Goal: Use online tool/utility: Utilize a website feature to perform a specific function

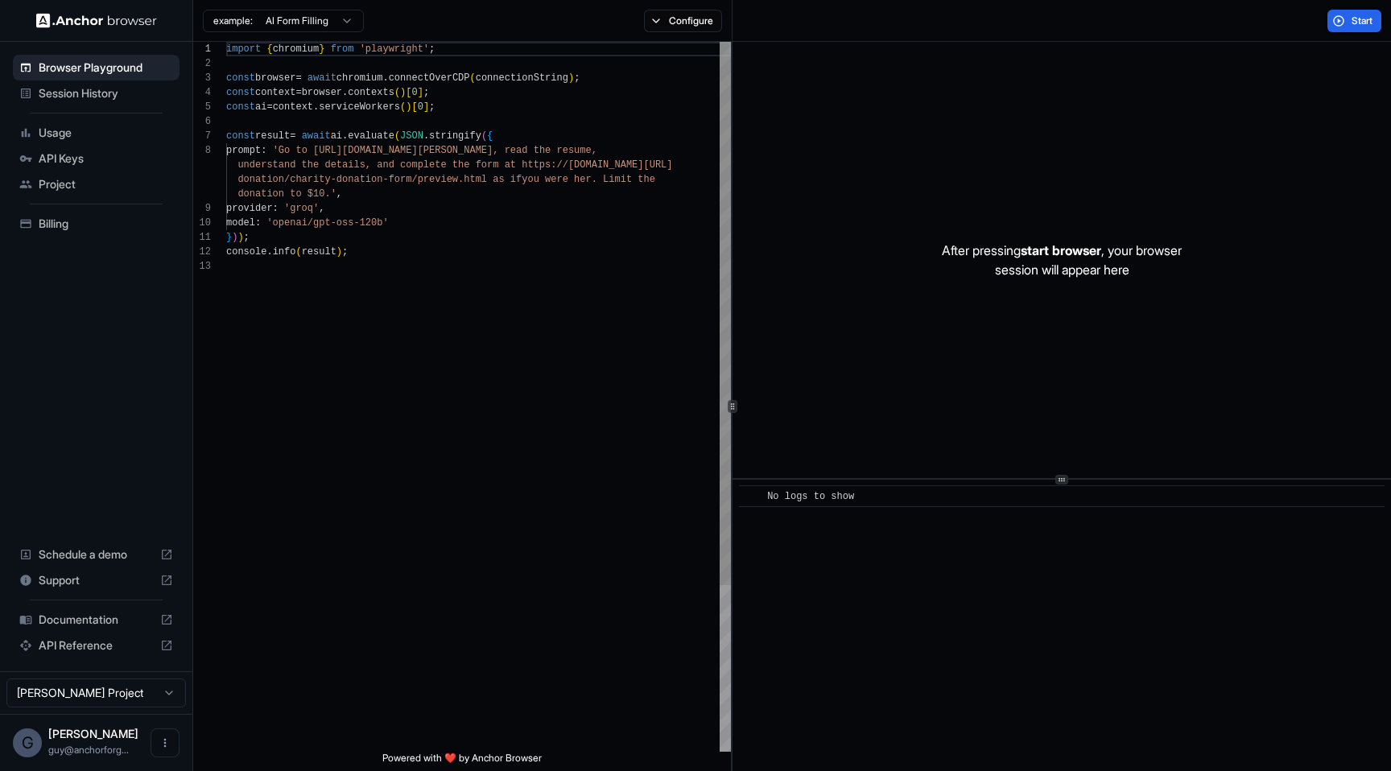
scroll to position [72, 0]
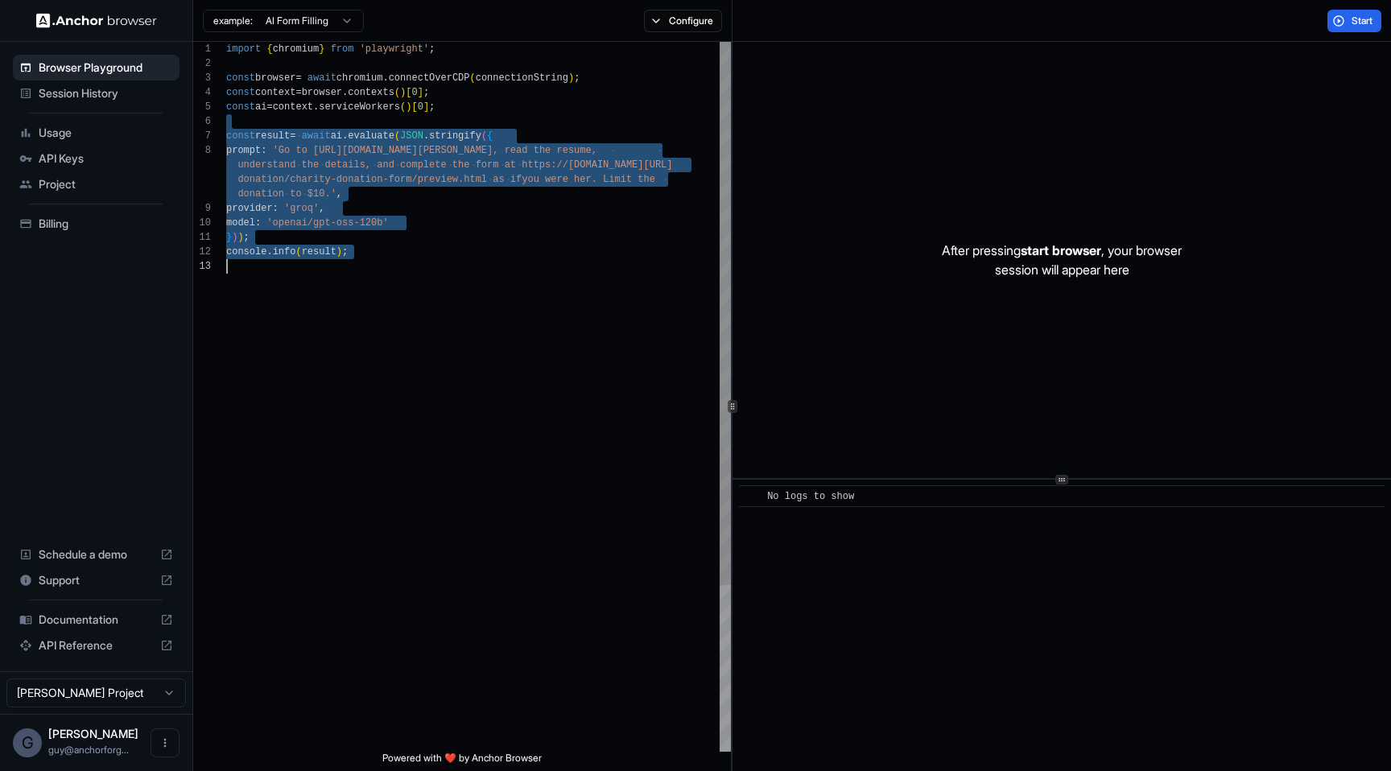
drag, startPoint x: 328, startPoint y: 119, endPoint x: 655, endPoint y: 476, distance: 484.3
click at [655, 476] on div "import { chromium } from 'playwright' ; const browser = await chromium . connec…" at bounding box center [478, 505] width 505 height 927
type textarea "**********"
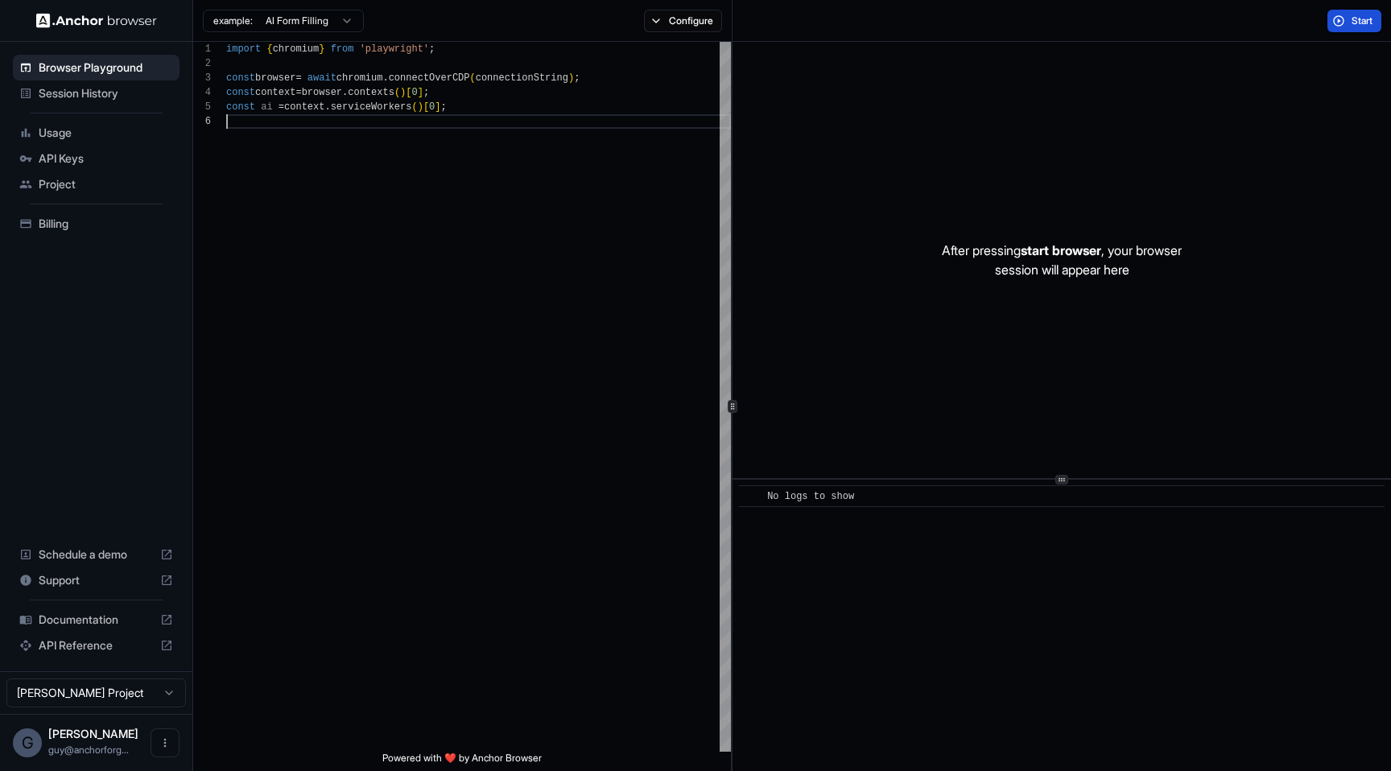
click at [1343, 18] on button "Start" at bounding box center [1354, 21] width 54 height 23
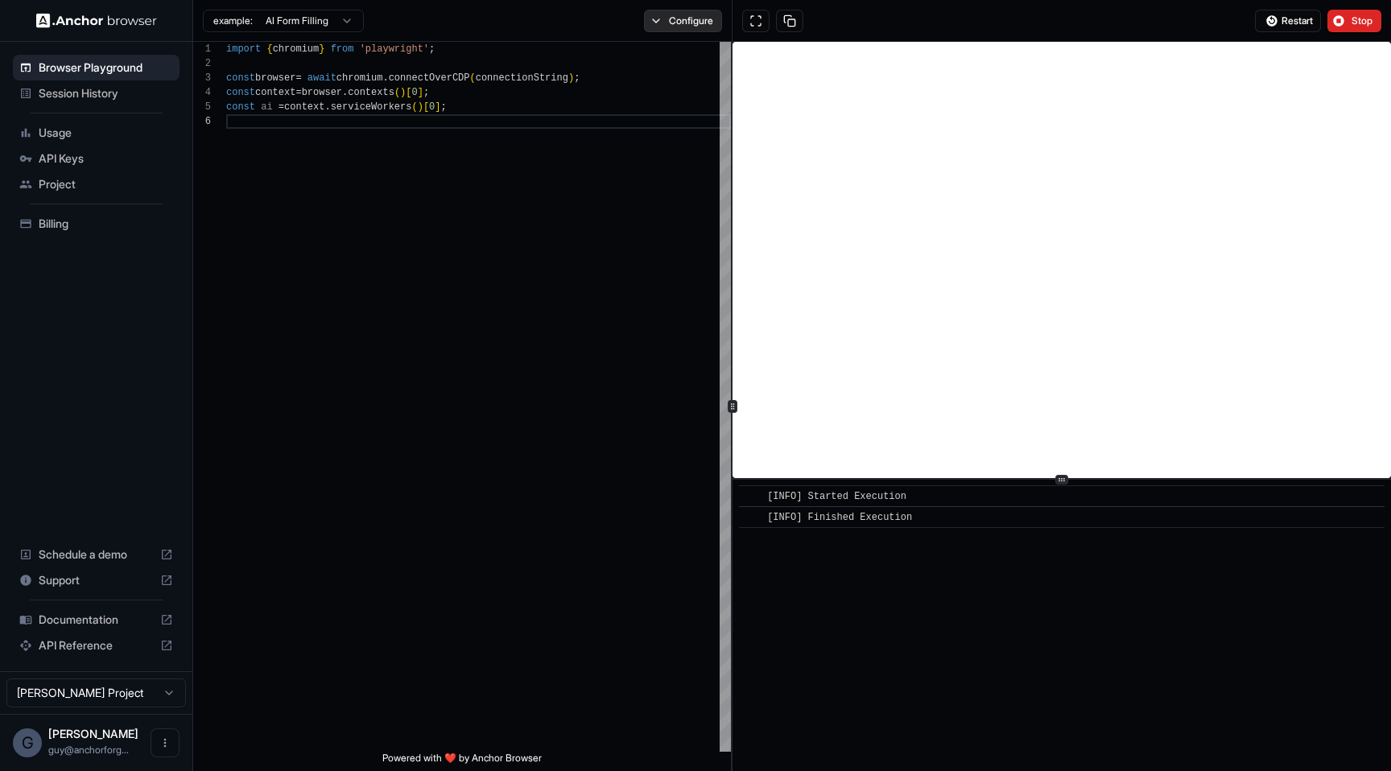
click at [698, 23] on button "Configure" at bounding box center [683, 21] width 78 height 23
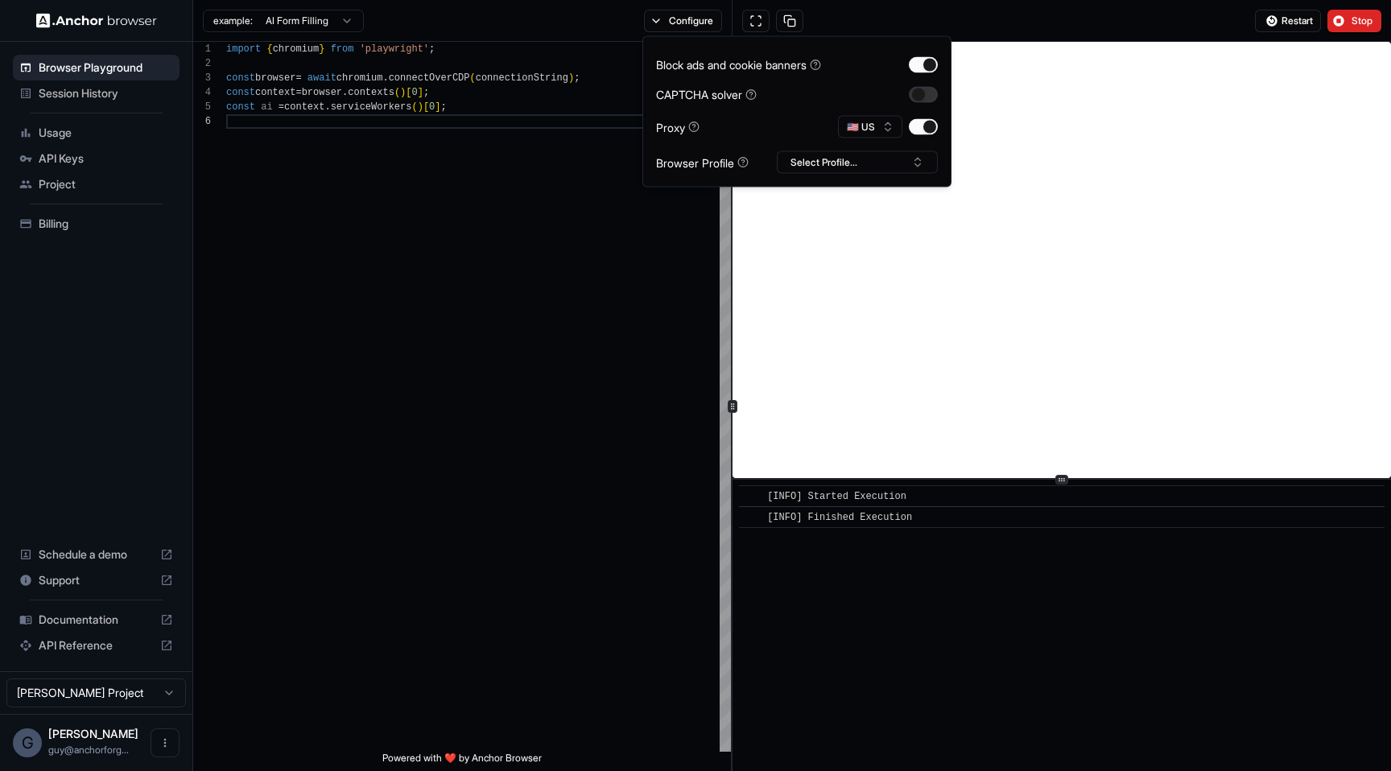
click at [914, 100] on button "button" at bounding box center [923, 94] width 29 height 16
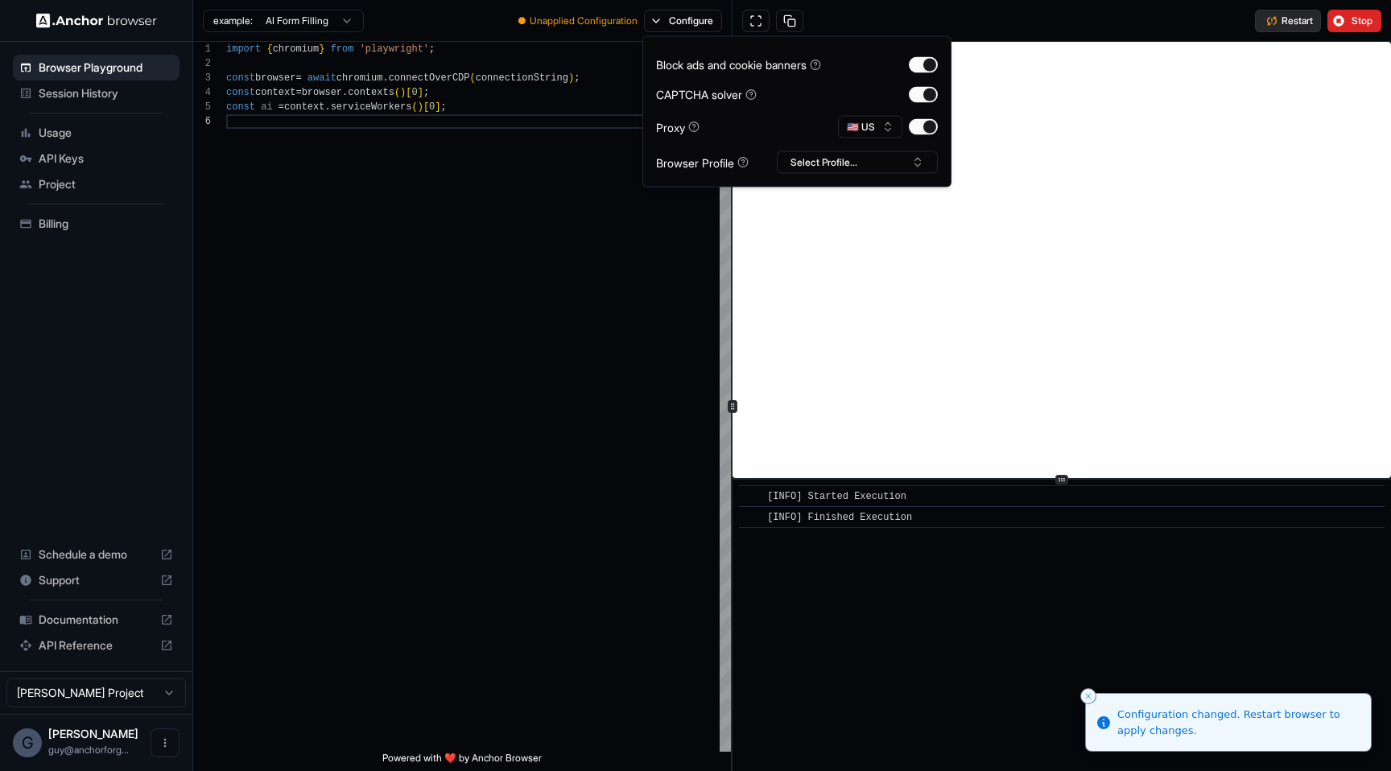
click at [1280, 13] on button "Restart" at bounding box center [1288, 21] width 66 height 23
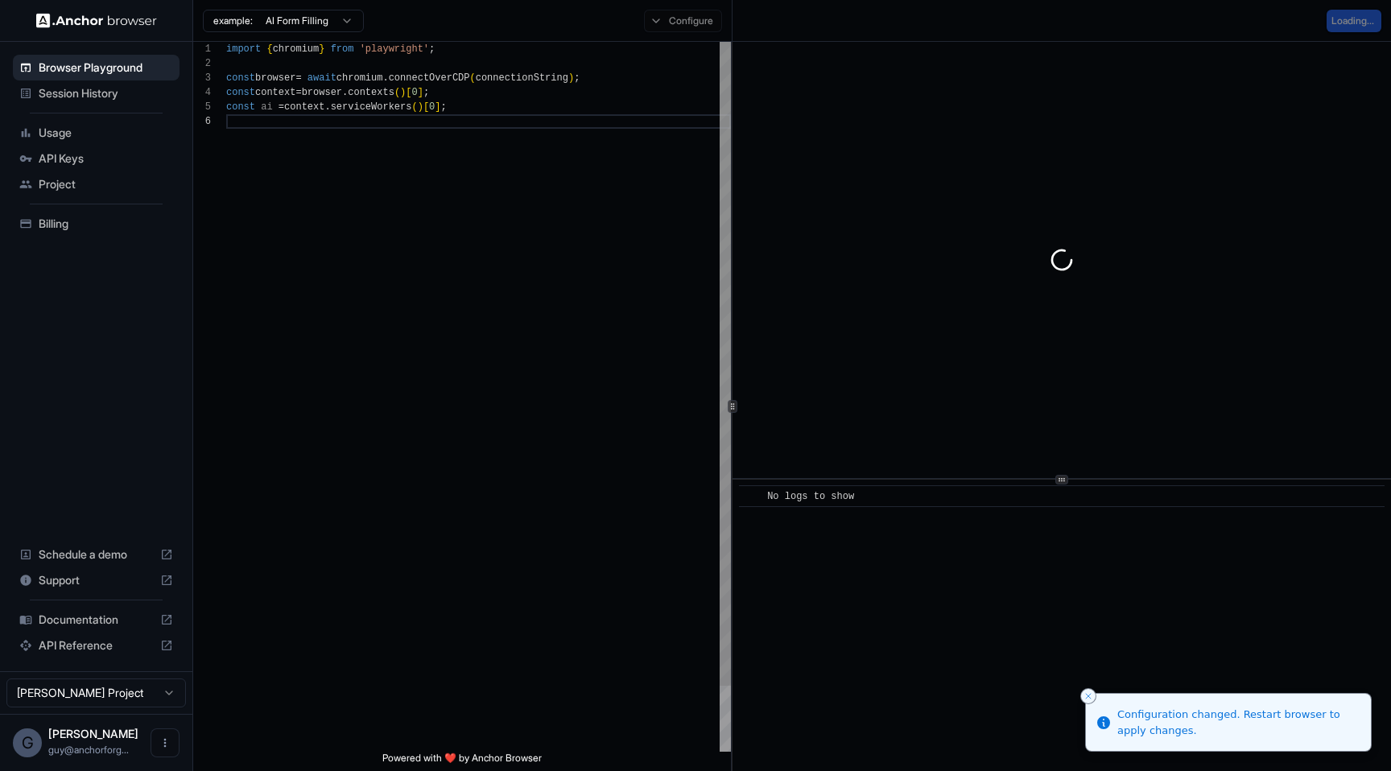
click at [653, 327] on div "import { chromium } from 'playwright' ; const browser = await chromium . connec…" at bounding box center [478, 433] width 505 height 782
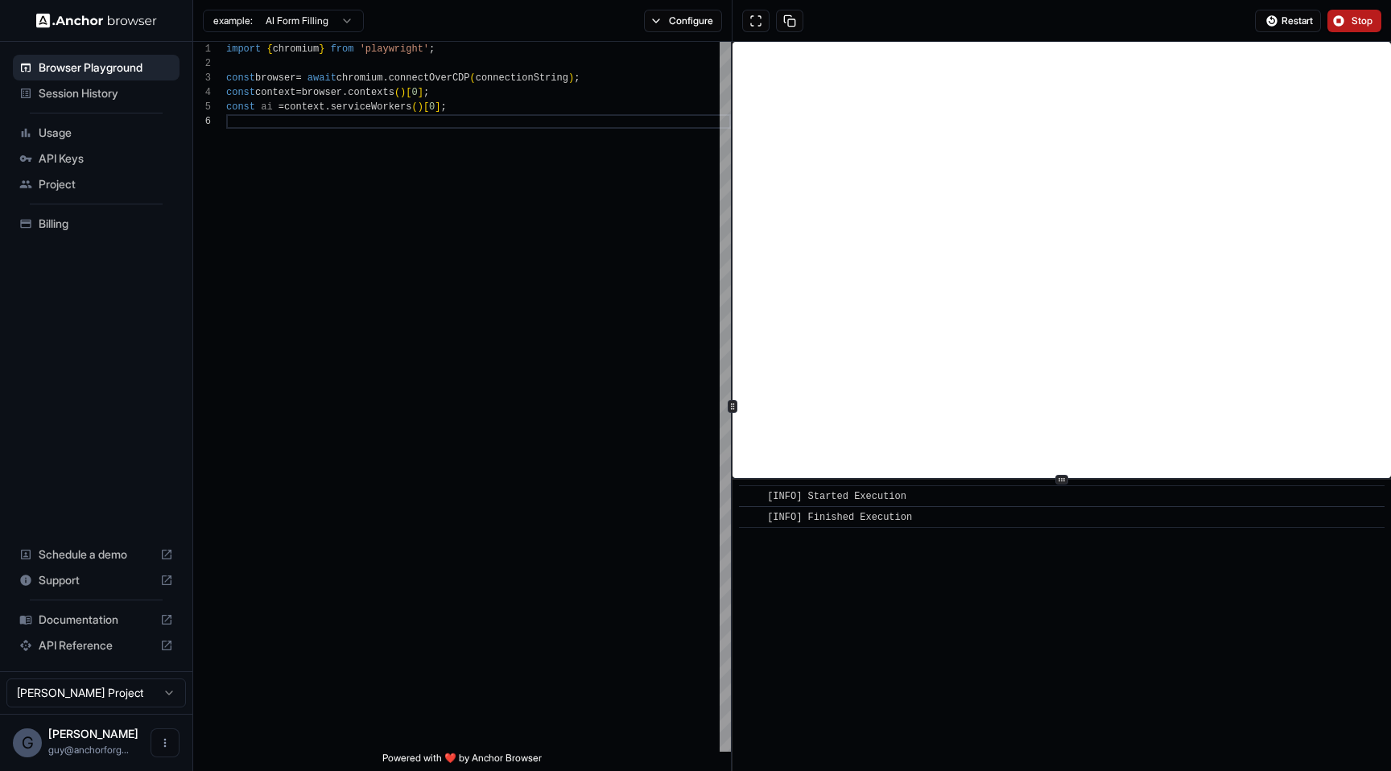
click at [1352, 28] on button "Stop" at bounding box center [1354, 21] width 54 height 23
